Goal: Task Accomplishment & Management: Complete application form

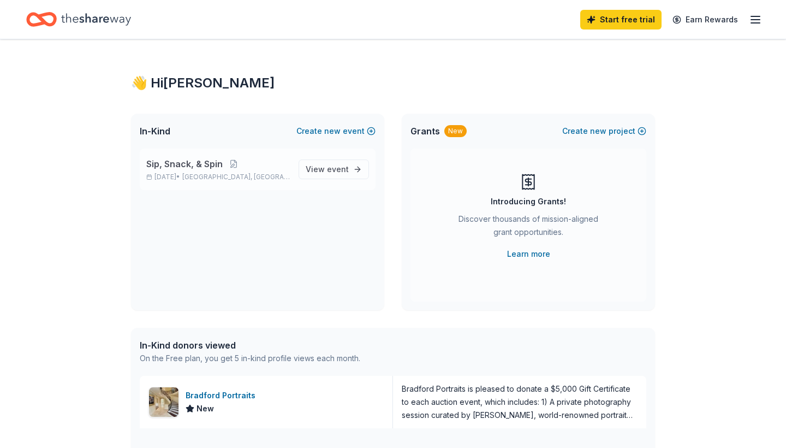
click at [237, 168] on p "Sip, Snack, & Spin" at bounding box center [218, 163] width 144 height 13
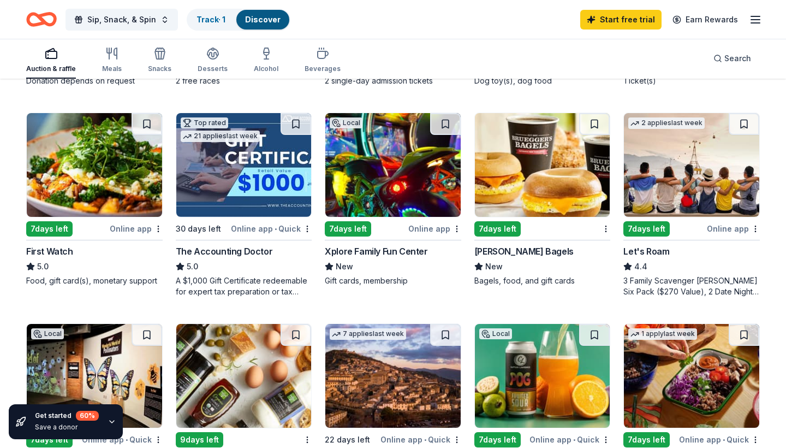
scroll to position [484, 0]
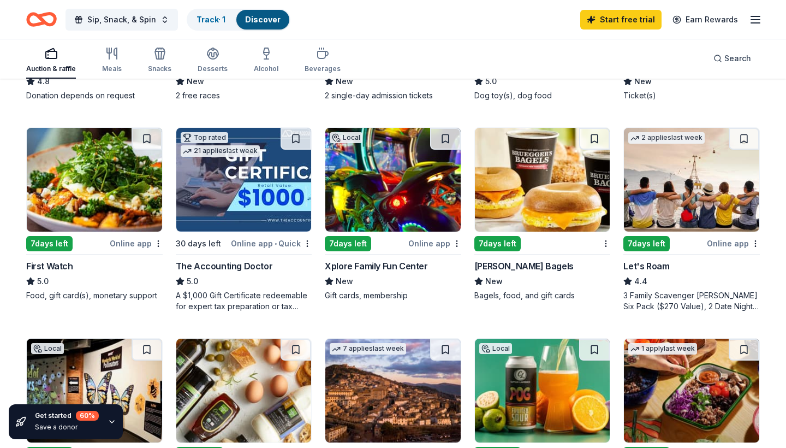
click at [760, 21] on icon "button" at bounding box center [755, 19] width 13 height 13
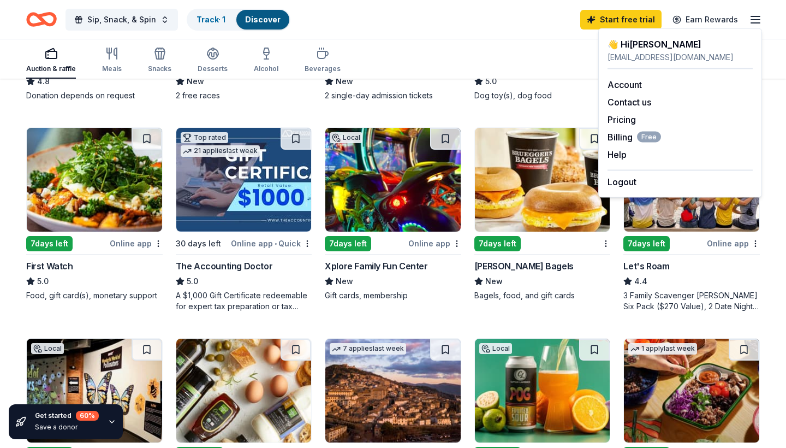
click at [392, 258] on div "Local 7 days left Online app Xplore Family Fun Center New Gift cards, membership" at bounding box center [393, 214] width 136 height 174
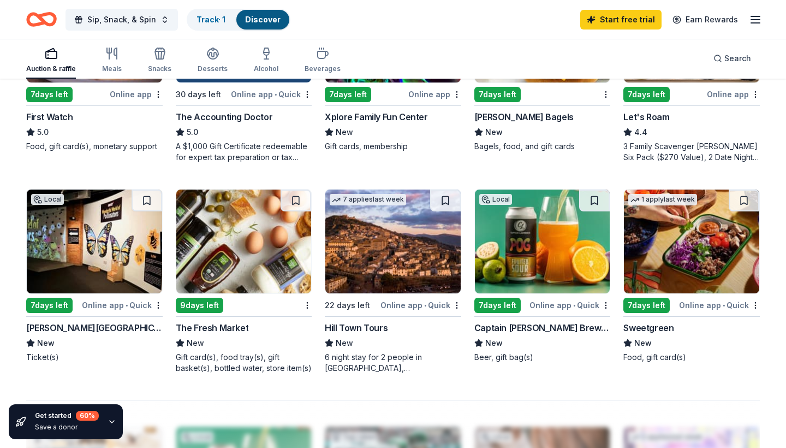
scroll to position [635, 0]
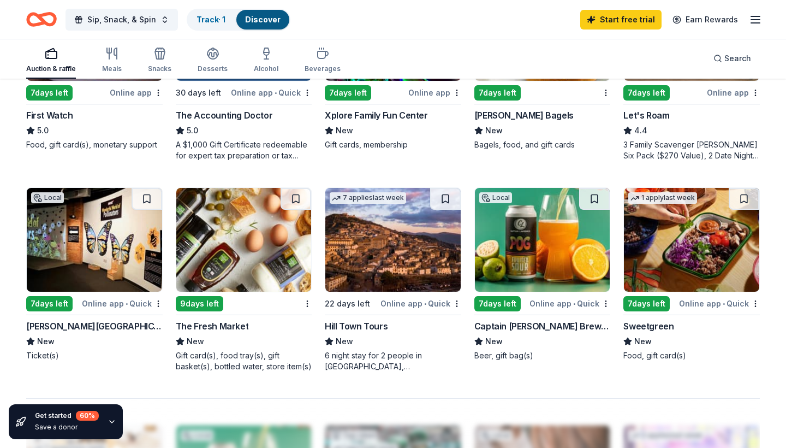
click at [372, 340] on div "New" at bounding box center [393, 341] width 136 height 13
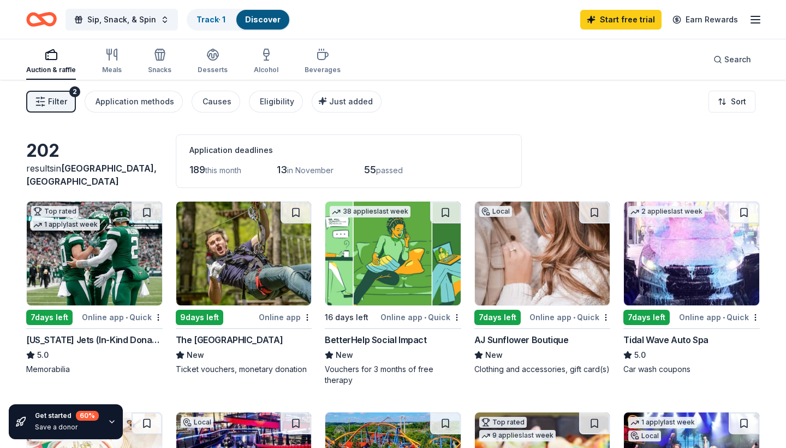
scroll to position [0, 0]
click at [338, 109] on button "Just added" at bounding box center [347, 102] width 70 height 22
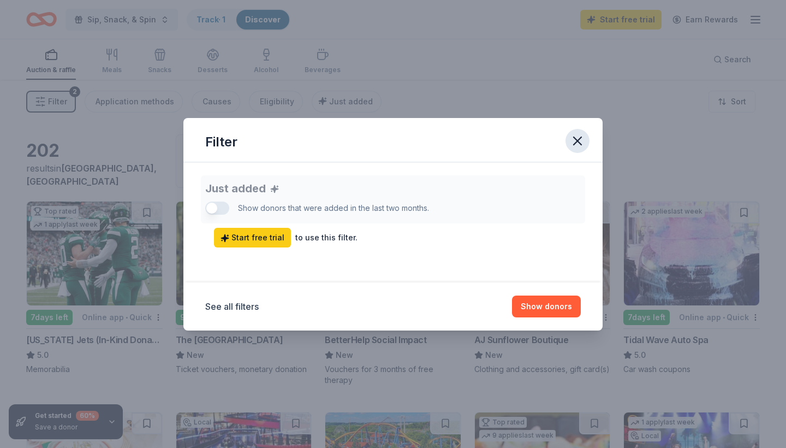
click at [578, 151] on button "button" at bounding box center [577, 141] width 24 height 24
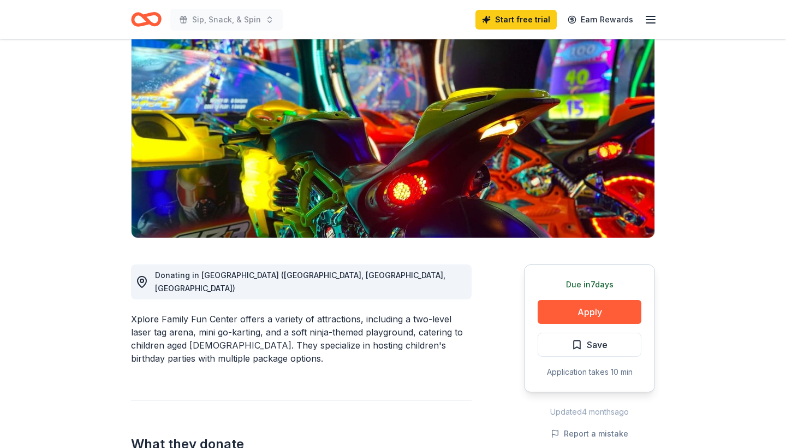
scroll to position [97, 0]
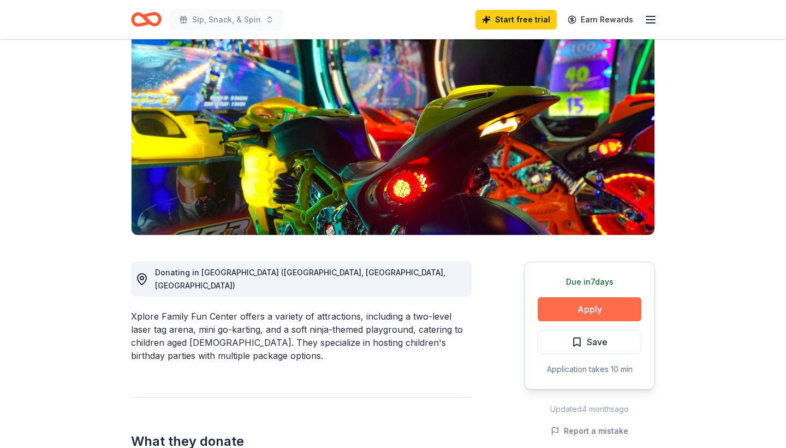
click at [546, 310] on button "Apply" at bounding box center [590, 309] width 104 height 24
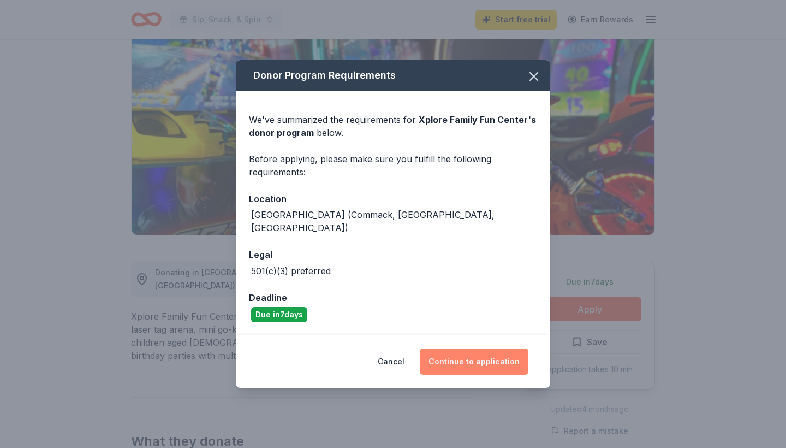
click at [484, 349] on button "Continue to application" at bounding box center [474, 361] width 109 height 26
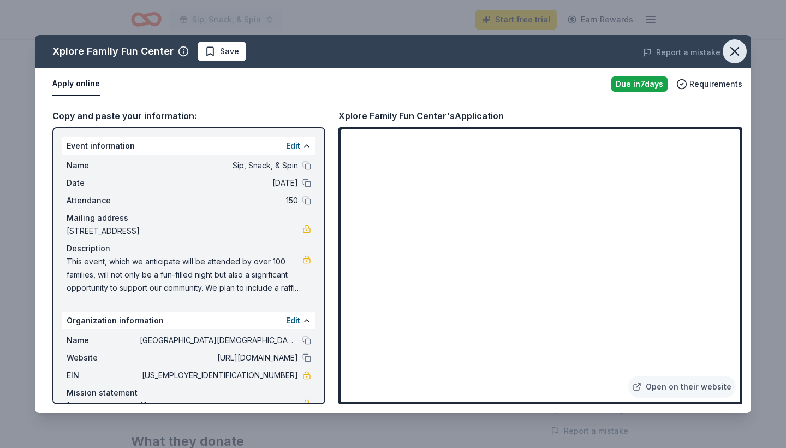
click at [738, 57] on icon "button" at bounding box center [734, 51] width 15 height 15
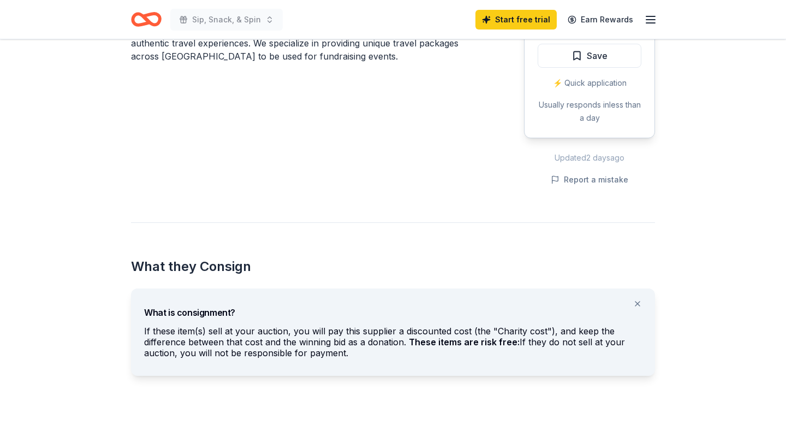
scroll to position [442, 0]
